Goal: Complete application form: Complete application form

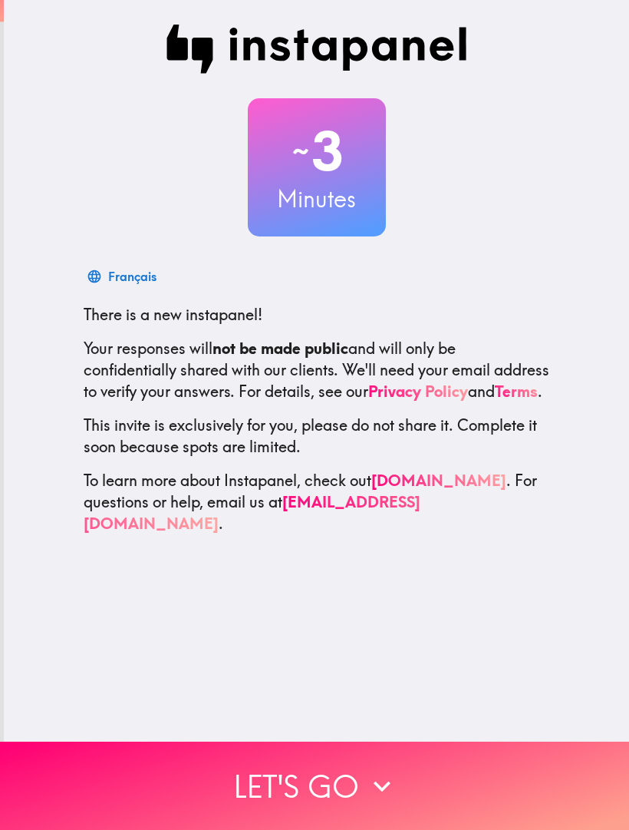
click at [356, 794] on button "Let's go" at bounding box center [314, 785] width 629 height 88
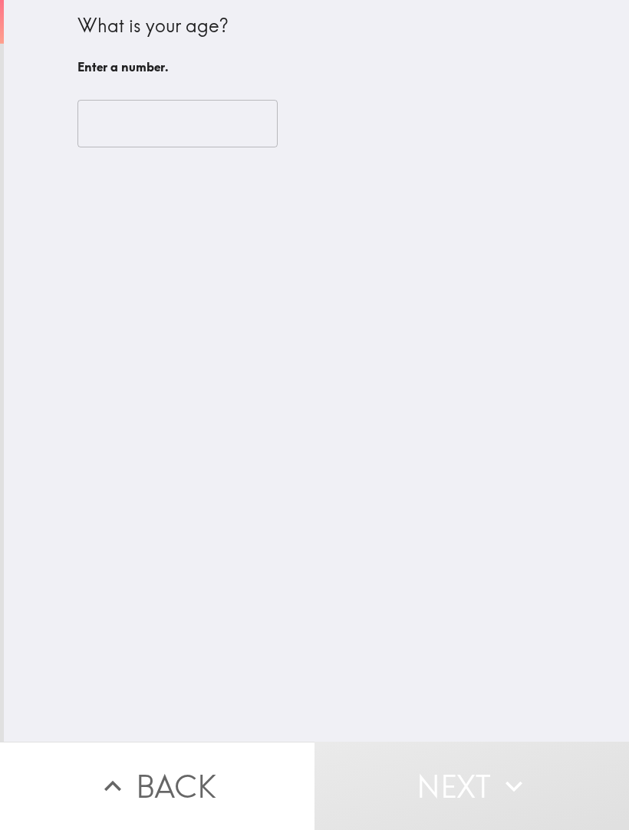
click at [194, 123] on input "number" at bounding box center [178, 124] width 200 height 48
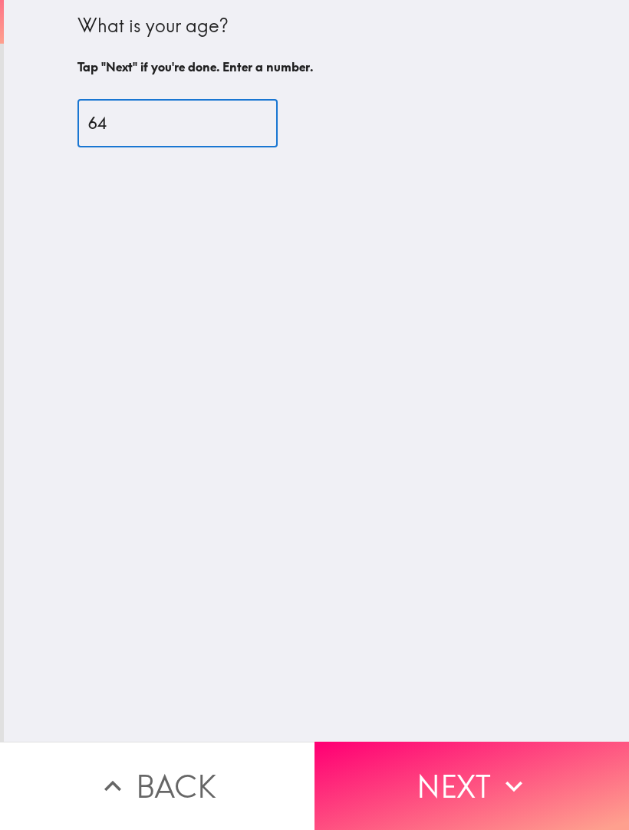
type input "64"
click at [484, 794] on button "Next" at bounding box center [472, 785] width 315 height 88
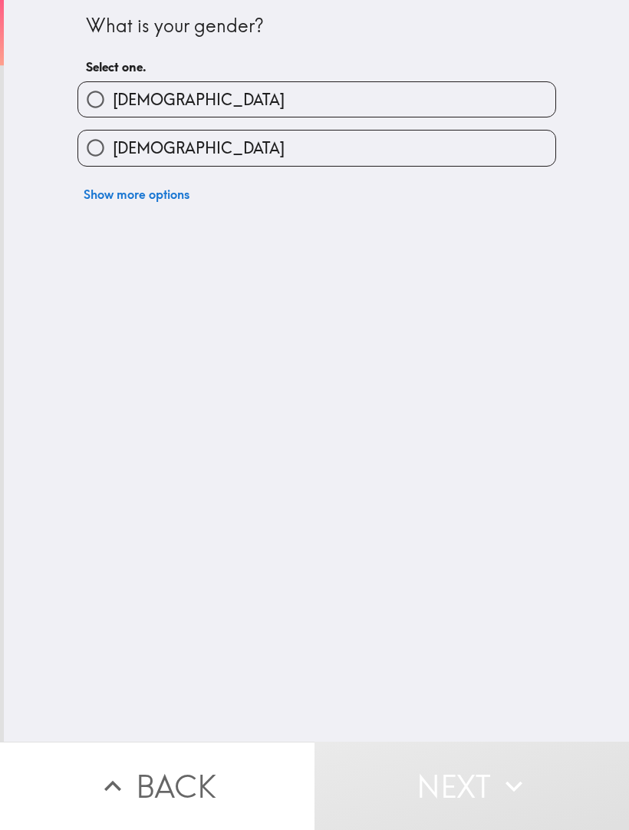
click at [447, 143] on label "[DEMOGRAPHIC_DATA]" at bounding box center [316, 147] width 477 height 35
click at [113, 143] on input "[DEMOGRAPHIC_DATA]" at bounding box center [95, 147] width 35 height 35
radio input "true"
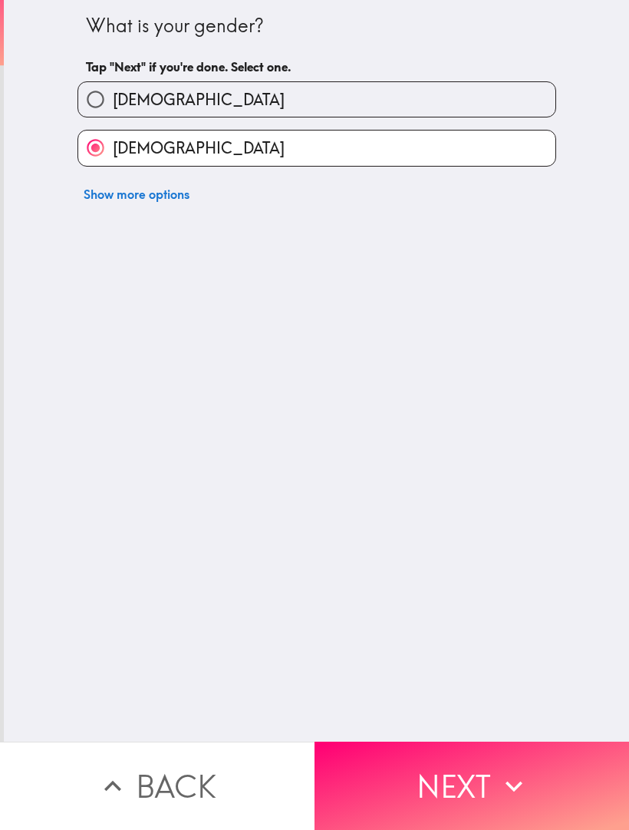
click at [490, 784] on button "Next" at bounding box center [472, 785] width 315 height 88
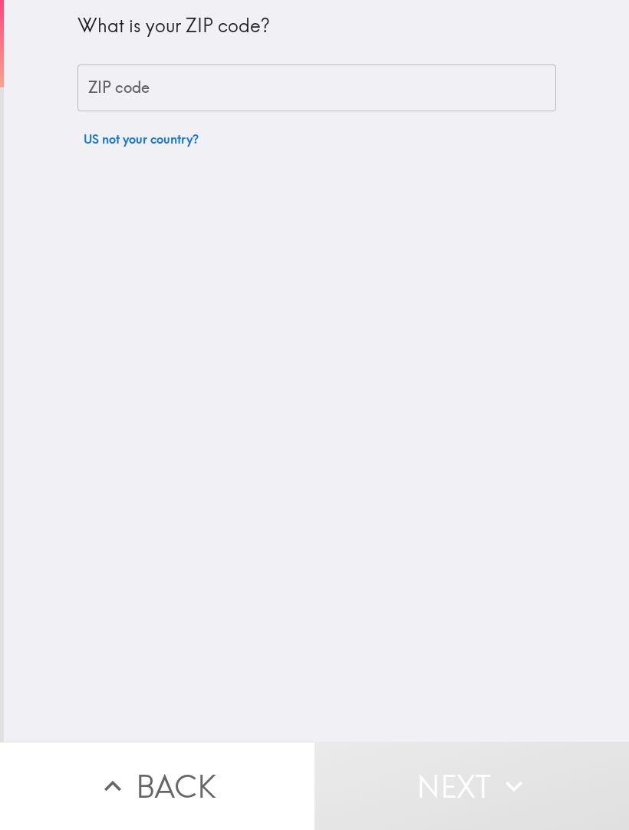
click at [433, 86] on input "ZIP code" at bounding box center [317, 88] width 479 height 48
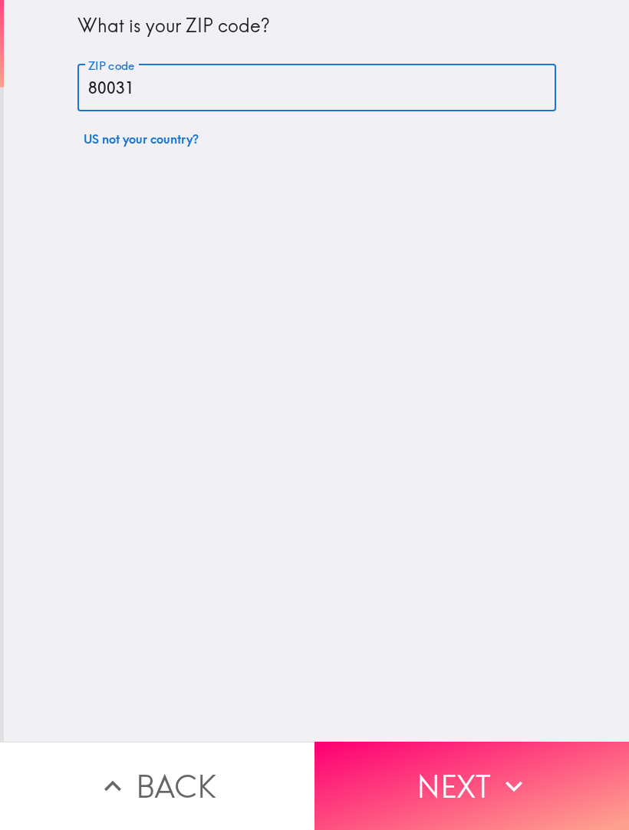
type input "80031"
click at [499, 774] on icon "button" at bounding box center [514, 786] width 34 height 34
